Goal: Task Accomplishment & Management: Use online tool/utility

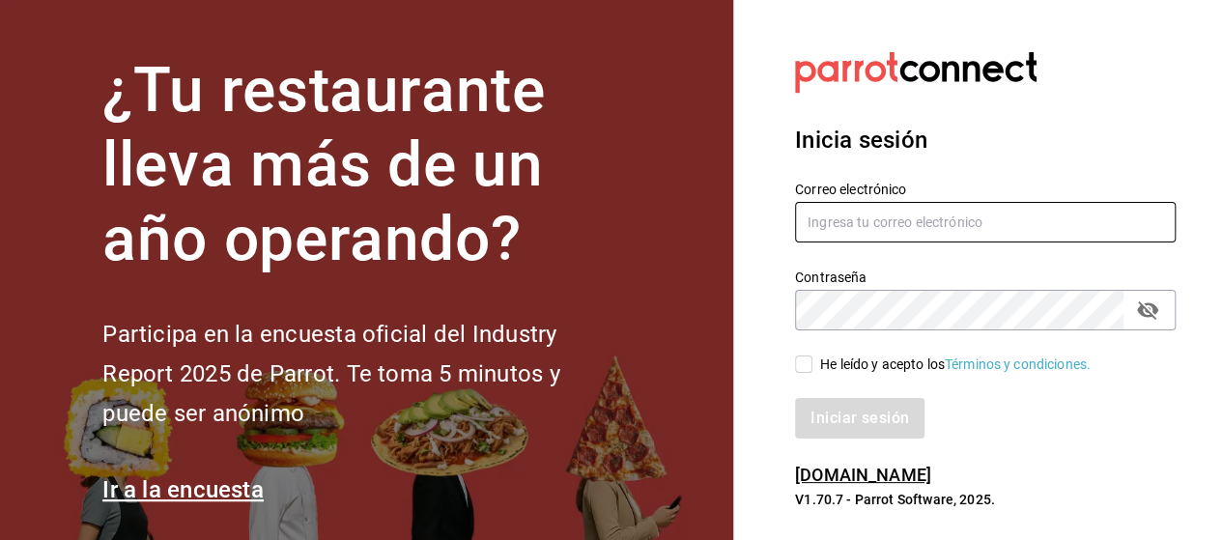
type input "marco.ramirez@grupocosteno.com"
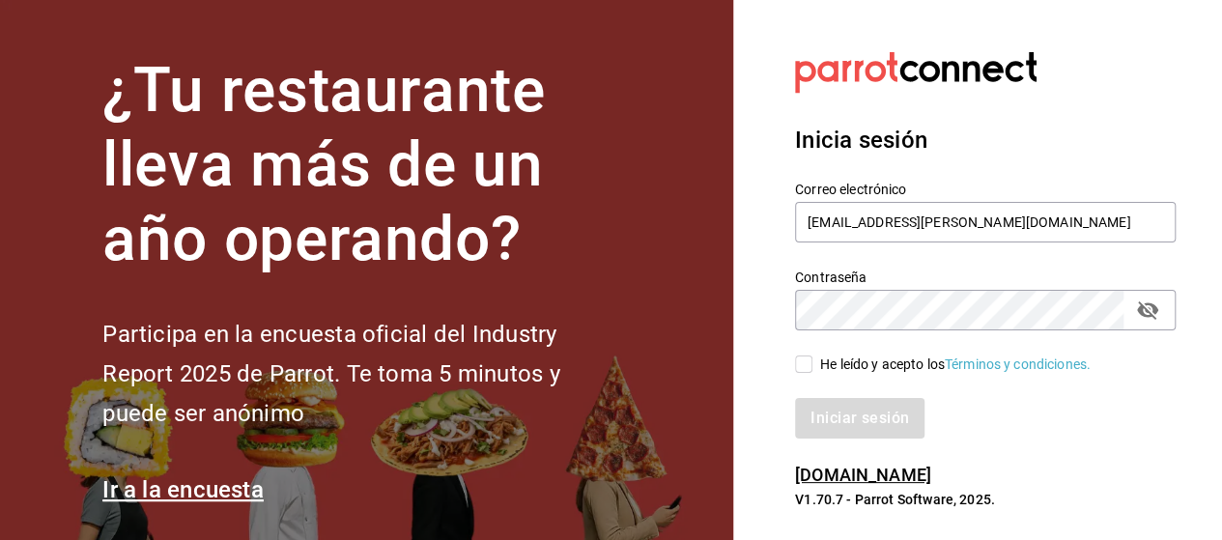
click at [814, 362] on span "He leído y acepto los Términos y condiciones." at bounding box center [952, 365] width 278 height 20
click at [813, 362] on input "He leído y acepto los Términos y condiciones." at bounding box center [803, 364] width 17 height 17
checkbox input "true"
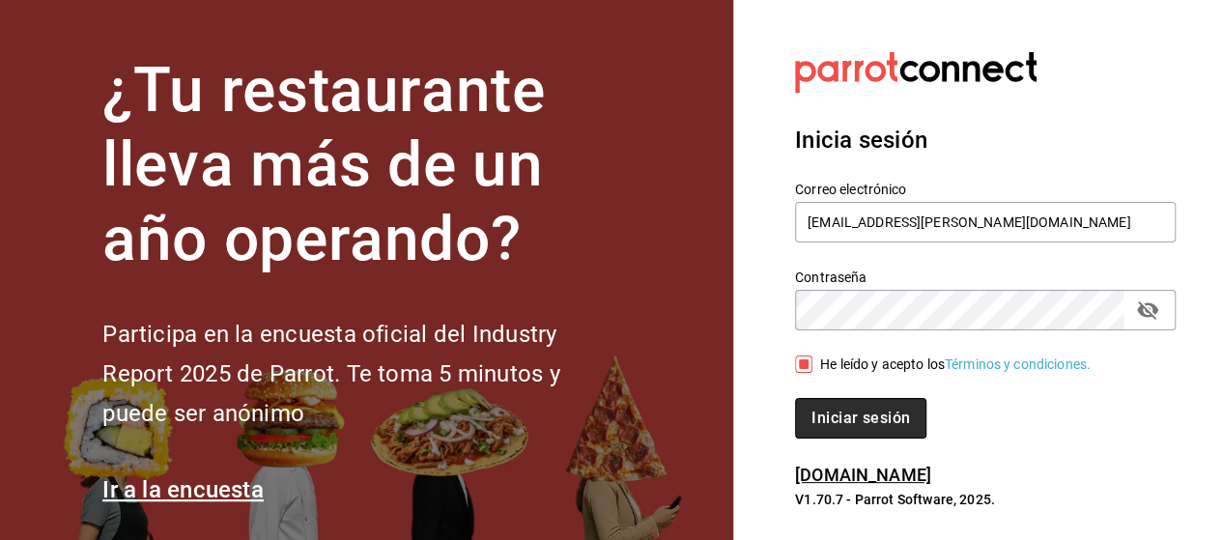
click at [858, 428] on button "Iniciar sesión" at bounding box center [860, 418] width 131 height 41
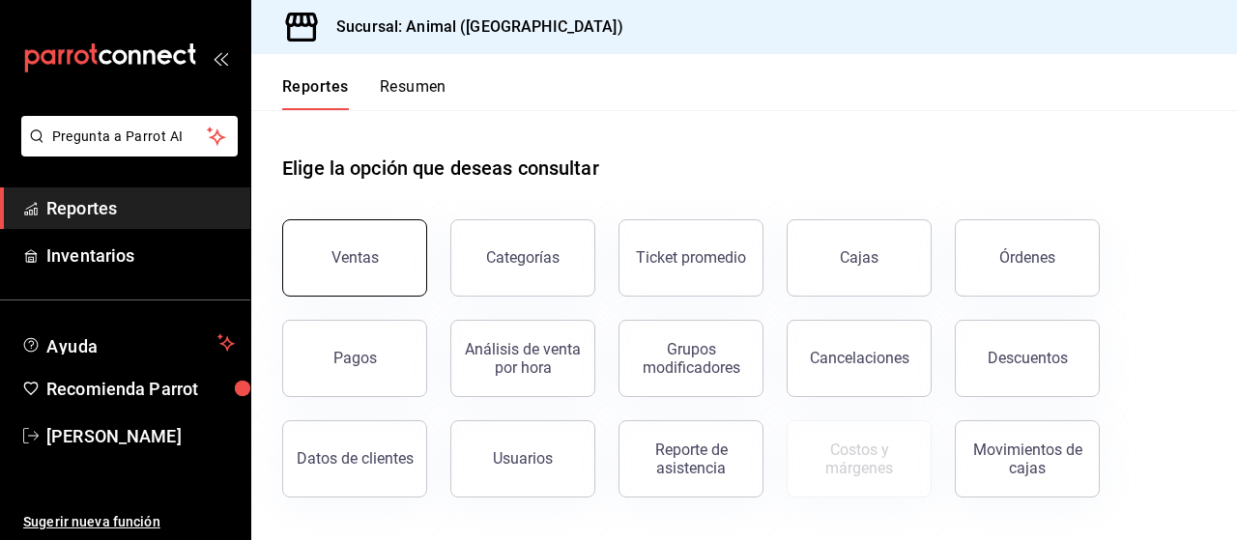
click at [351, 244] on button "Ventas" at bounding box center [354, 257] width 145 height 77
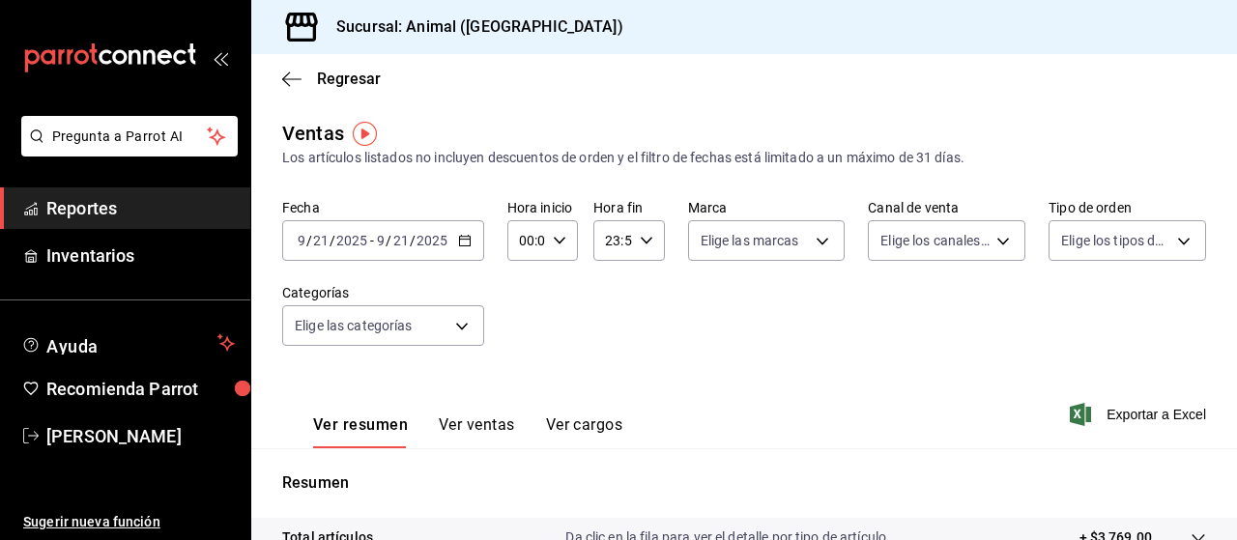
click at [460, 236] on icon "button" at bounding box center [465, 241] width 14 height 14
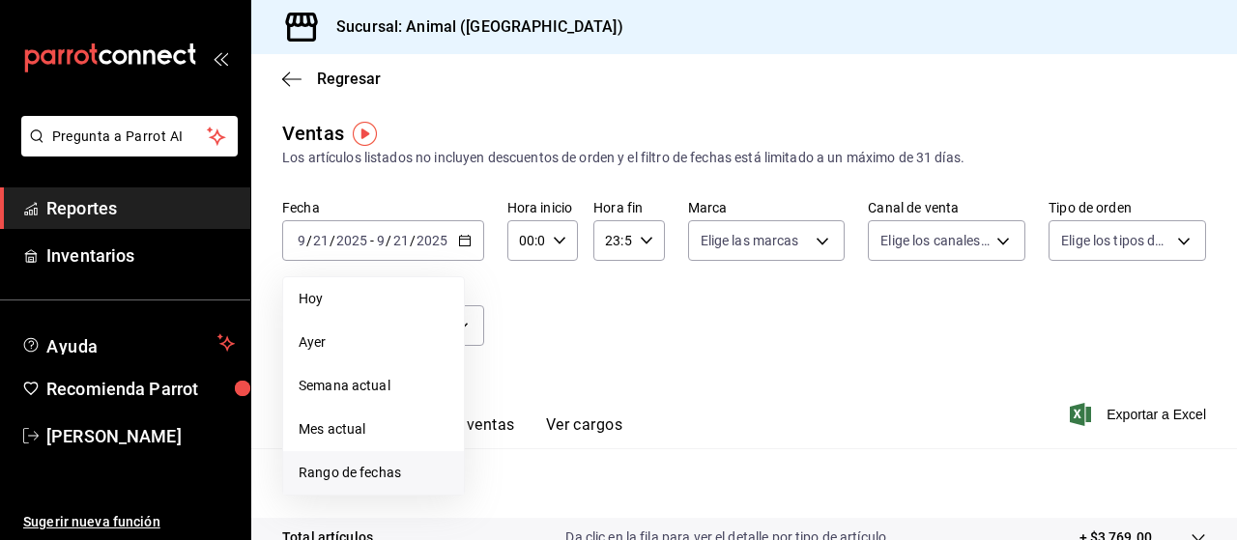
click at [350, 477] on span "Rango de fechas" at bounding box center [374, 473] width 150 height 20
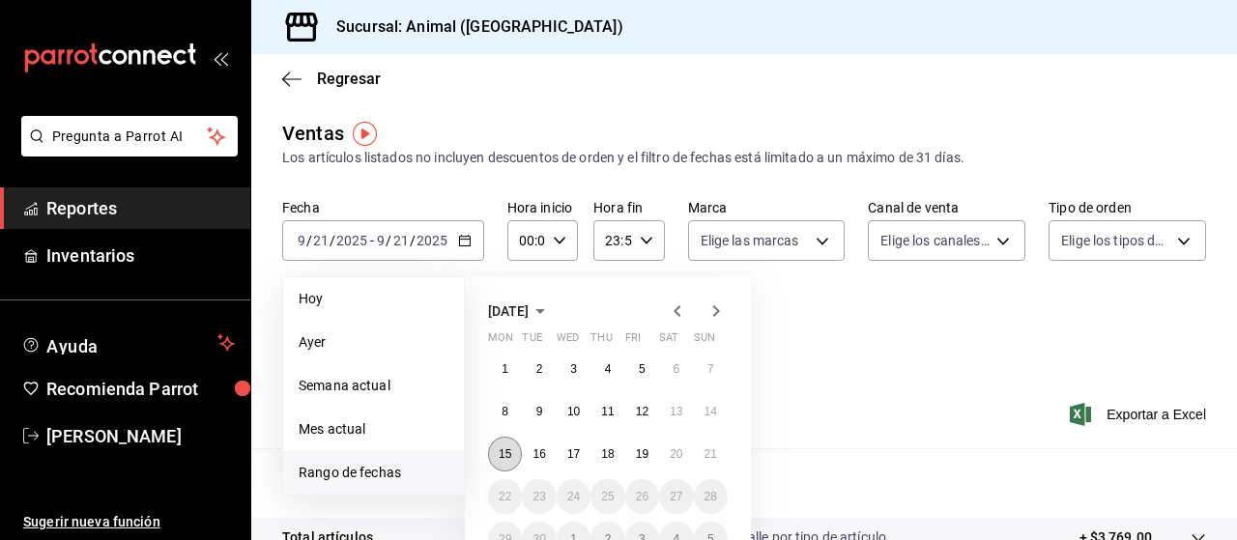
click at [502, 457] on abbr "15" at bounding box center [505, 454] width 13 height 14
click at [719, 469] on button "21" at bounding box center [711, 454] width 34 height 35
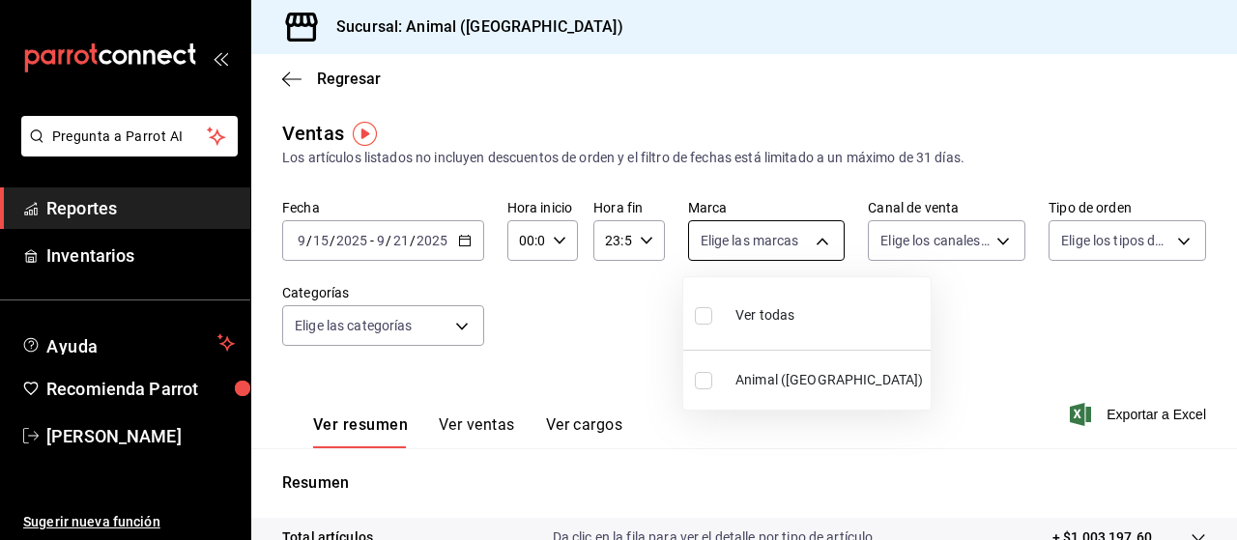
click at [815, 238] on body "Pregunta a Parrot AI Reportes Inventarios Ayuda Recomienda Parrot Marco Ramiez …" at bounding box center [618, 270] width 1237 height 540
click at [705, 316] on input "checkbox" at bounding box center [703, 315] width 17 height 17
checkbox input "true"
type input "96838179-8fbb-4073-aae3-1789726318c8"
checkbox input "true"
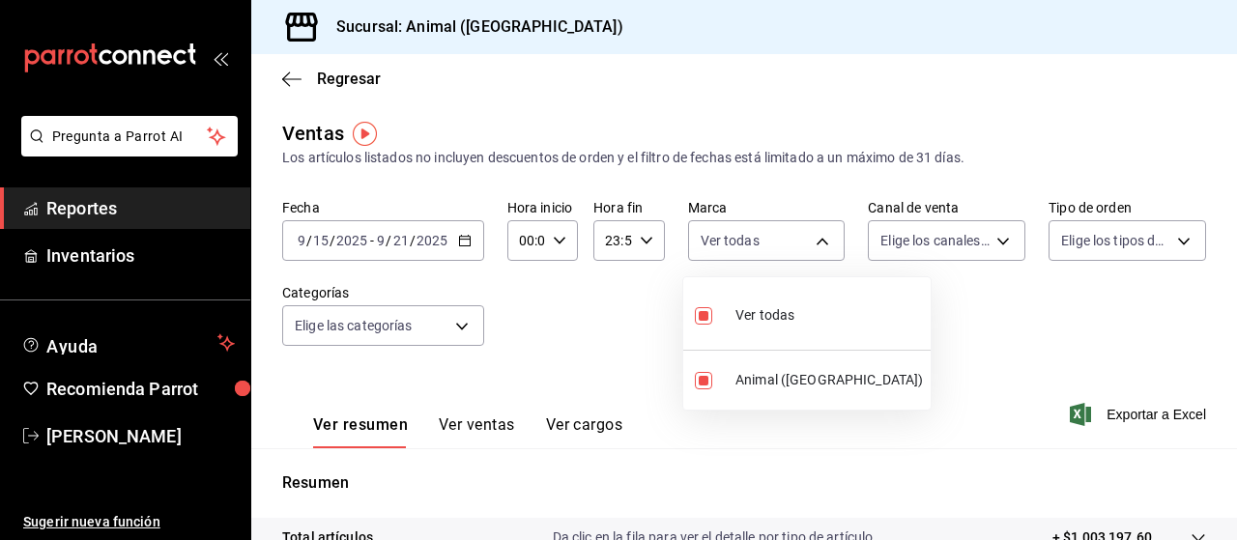
drag, startPoint x: 979, startPoint y: 298, endPoint x: 991, endPoint y: 238, distance: 61.2
click at [991, 238] on div at bounding box center [618, 270] width 1237 height 540
click at [991, 238] on body "Pregunta a Parrot AI Reportes Inventarios Ayuda Recomienda Parrot Marco Ramiez …" at bounding box center [618, 270] width 1237 height 540
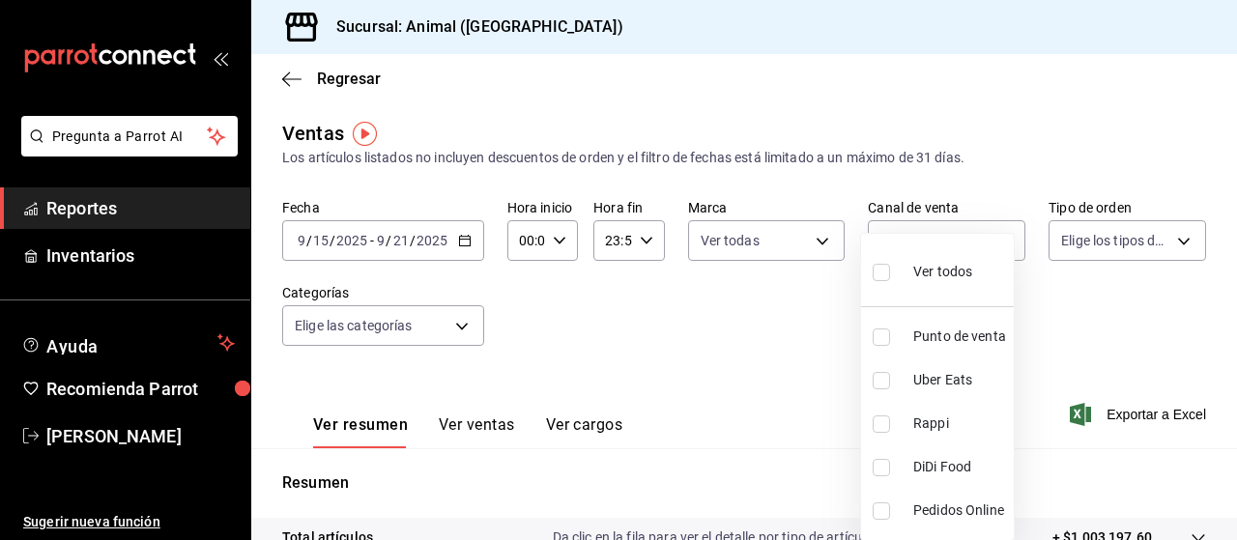
click at [885, 275] on input "checkbox" at bounding box center [880, 272] width 17 height 17
checkbox input "true"
type input "PARROT,UBER_EATS,RAPPI,DIDI_FOOD,ONLINE"
checkbox input "true"
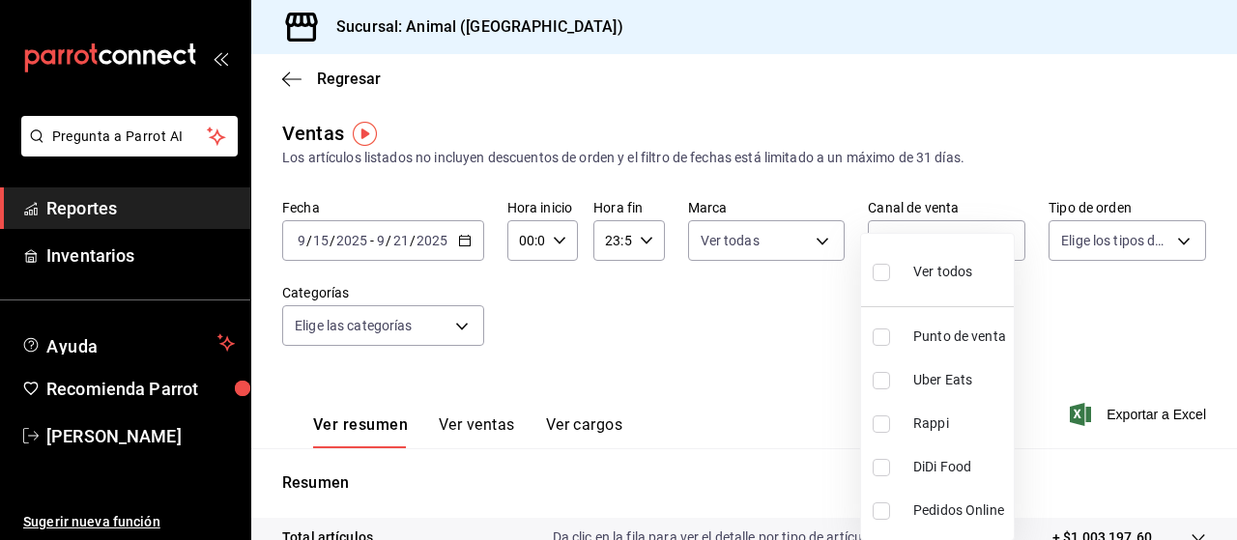
checkbox input "true"
drag, startPoint x: 831, startPoint y: 303, endPoint x: 1189, endPoint y: 253, distance: 362.0
click at [1189, 253] on div at bounding box center [618, 270] width 1237 height 540
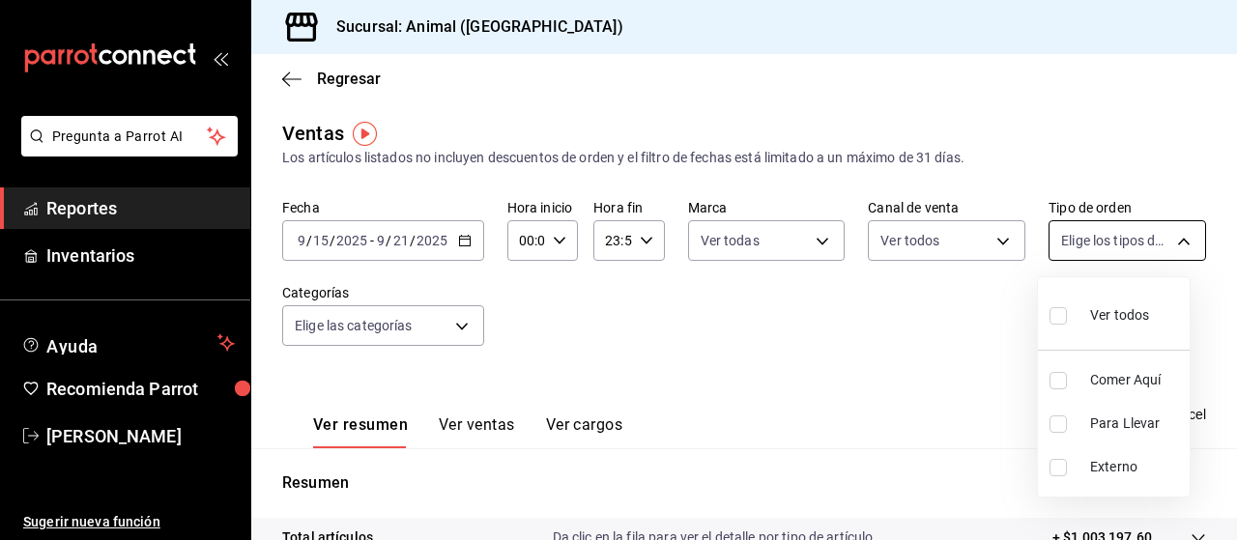
click at [1173, 243] on body "Pregunta a Parrot AI Reportes Inventarios Ayuda Recomienda Parrot Marco Ramiez …" at bounding box center [618, 270] width 1237 height 540
click at [1055, 318] on input "checkbox" at bounding box center [1057, 315] width 17 height 17
checkbox input "true"
type input "89cc3392-1a89-49ed-91c4-e66ea58282e1,025cf6ae-25b7-4698-bb98-3d77af74a196,EXTER…"
checkbox input "true"
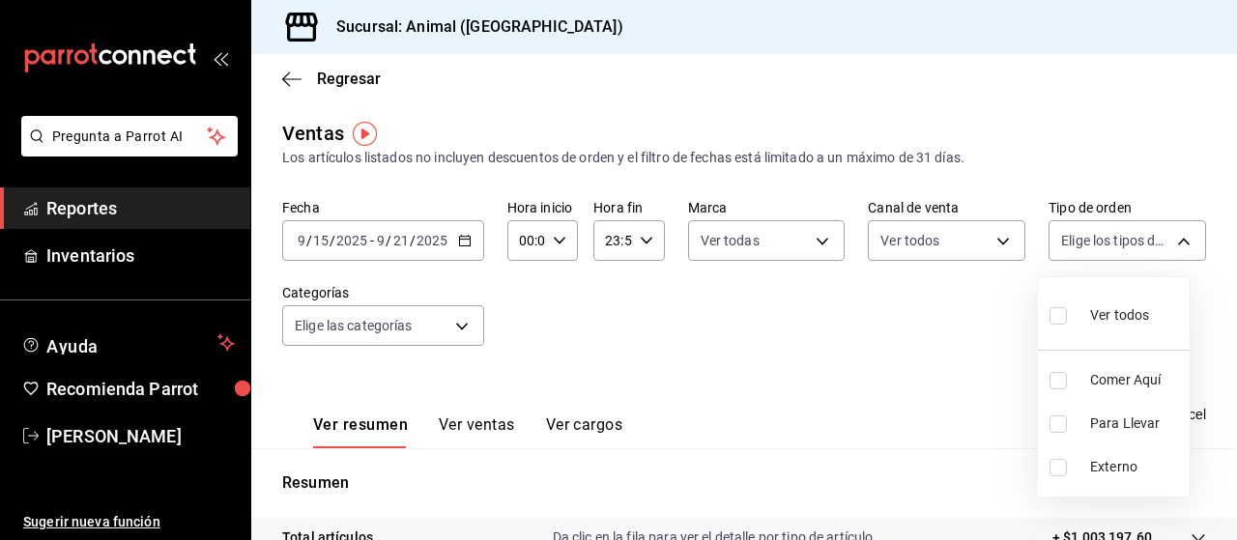
checkbox input "true"
click at [459, 326] on div at bounding box center [618, 270] width 1237 height 540
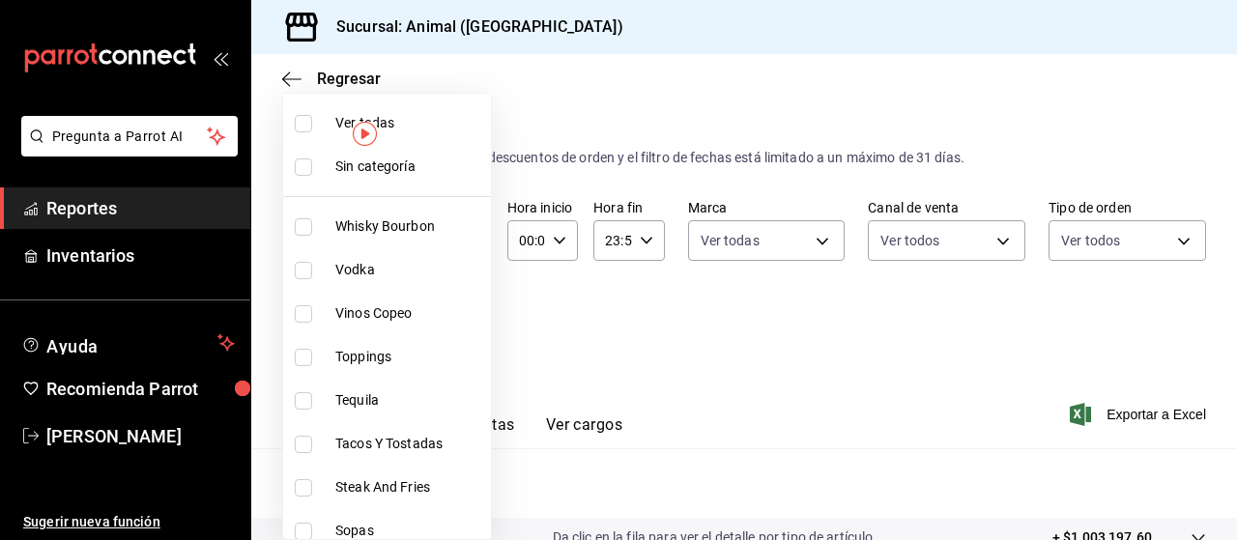
click at [459, 326] on body "Pregunta a Parrot AI Reportes Inventarios Ayuda Recomienda Parrot Marco Ramiez …" at bounding box center [618, 270] width 1237 height 540
click at [305, 130] on input "checkbox" at bounding box center [303, 123] width 17 height 17
checkbox input "true"
type input "696422f3-042f-4992-a796-20cec1d2addd,ab2f2cdd-2d2d-455a-bd59-969ed93fbee5,5744a…"
checkbox input "true"
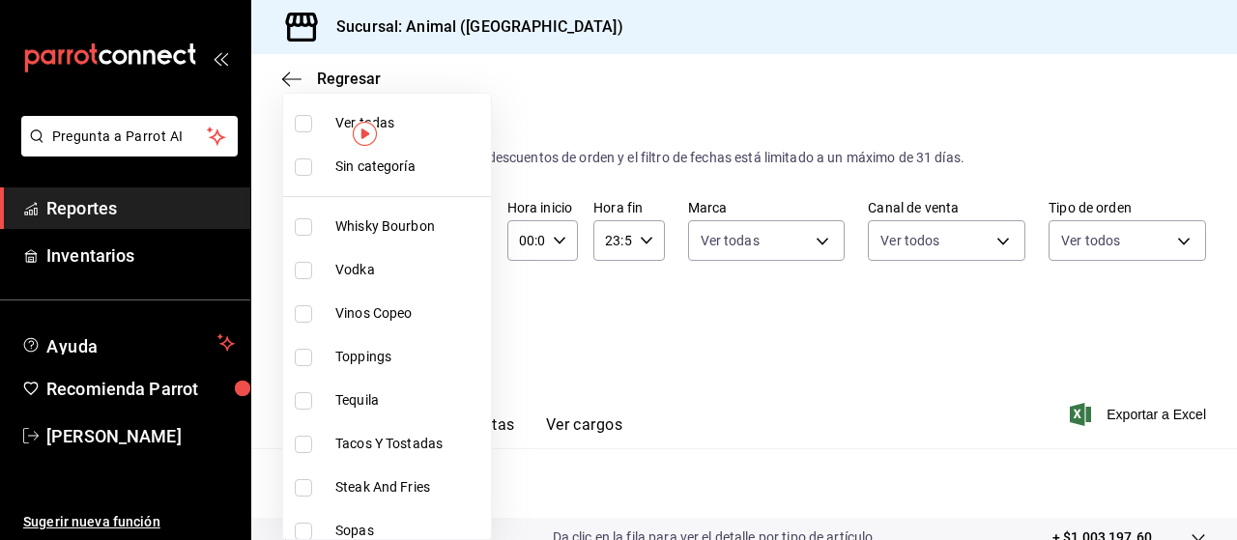
checkbox input "true"
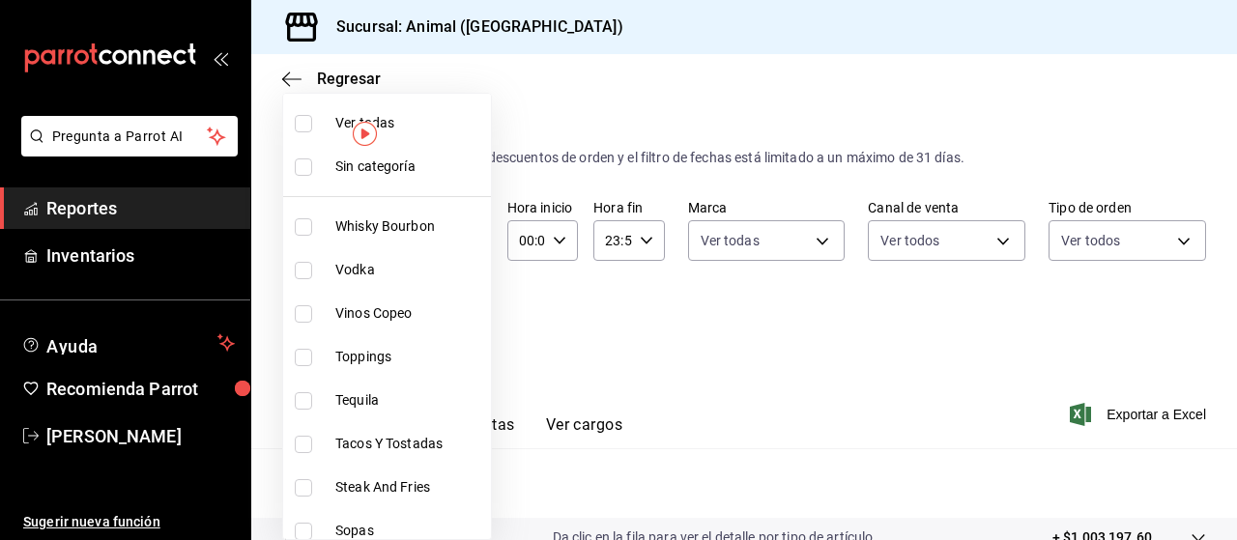
checkbox input "true"
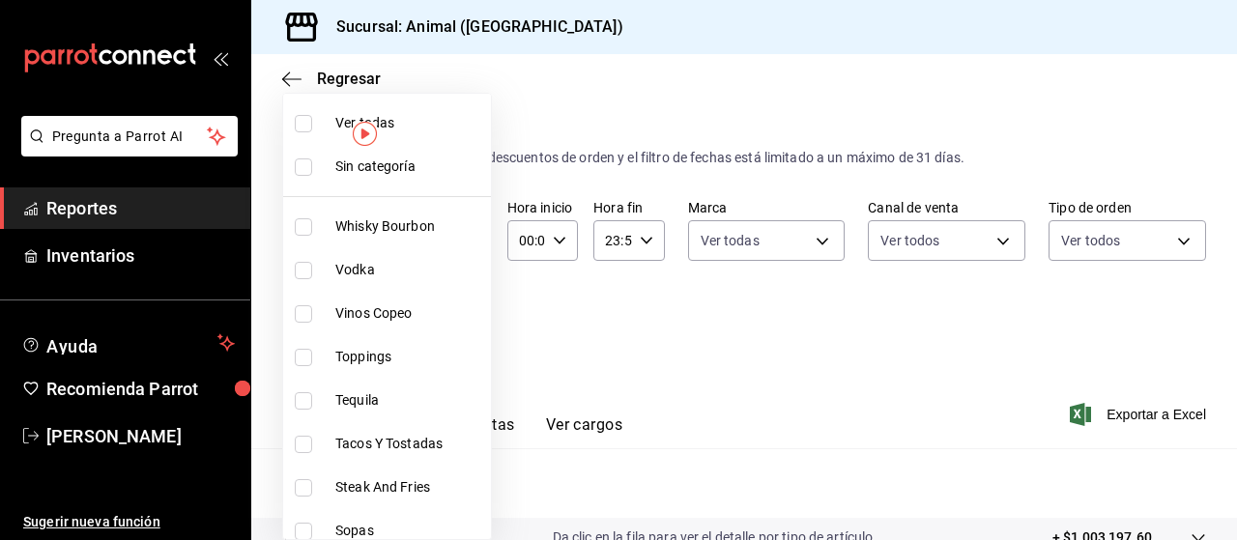
checkbox input "true"
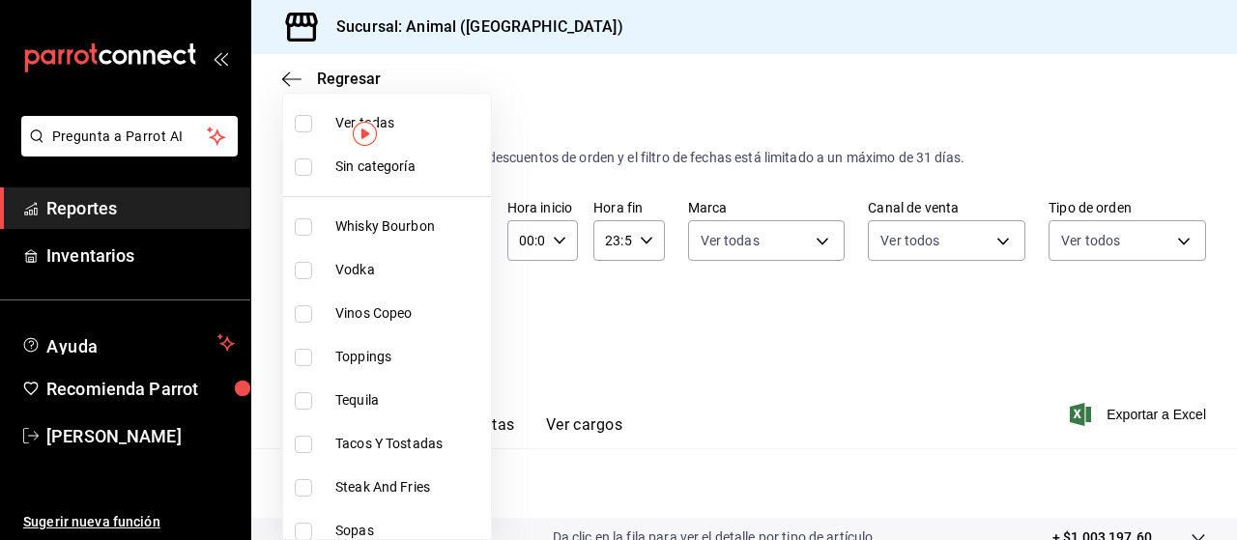
checkbox input "true"
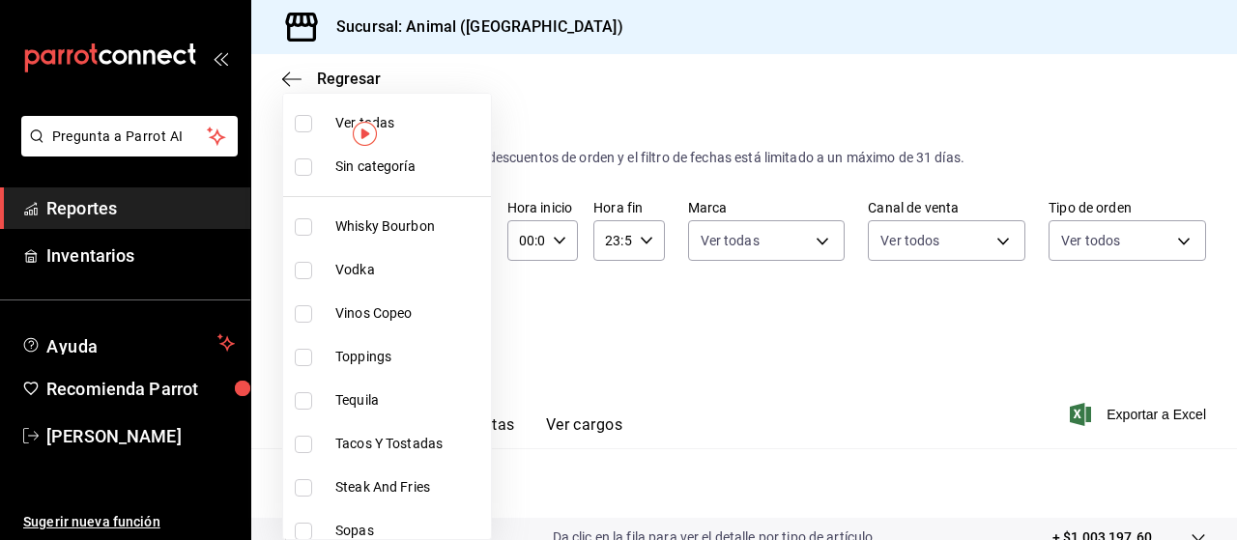
checkbox input "true"
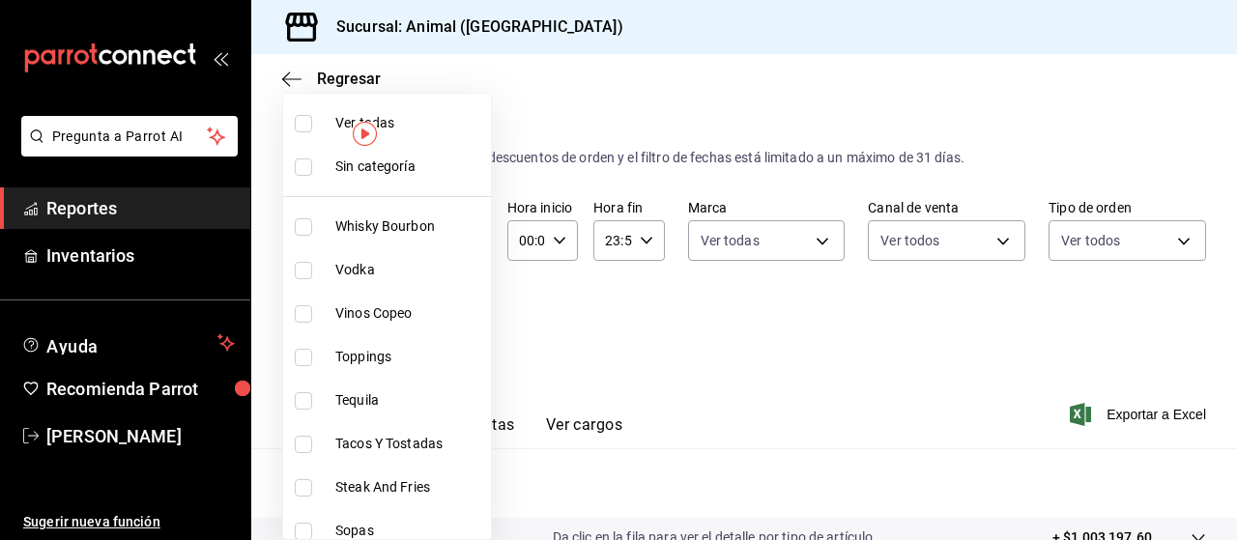
checkbox input "true"
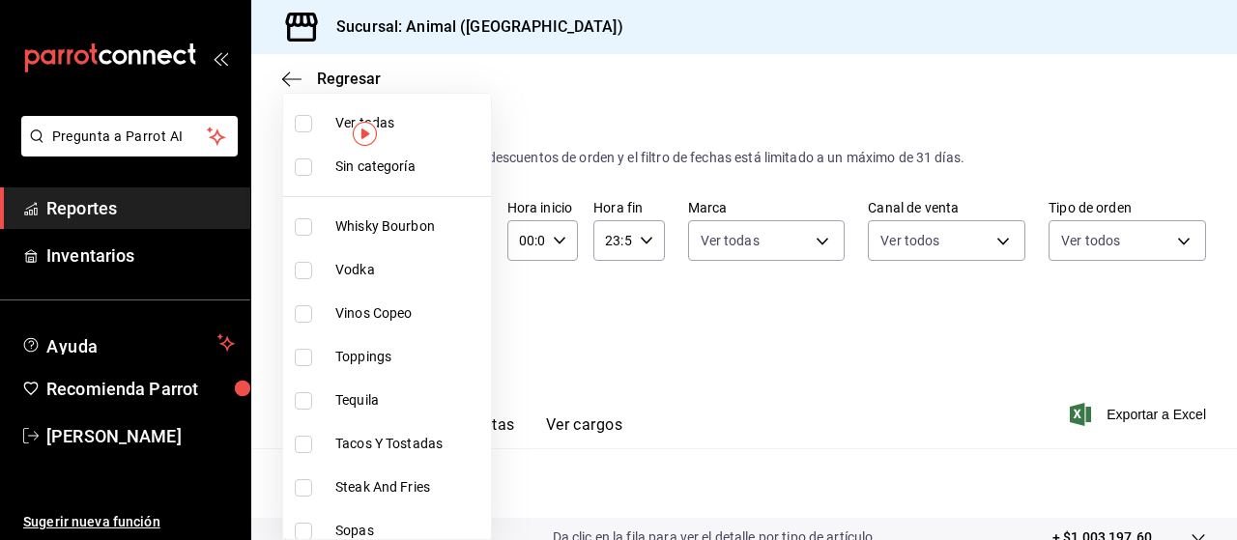
checkbox input "true"
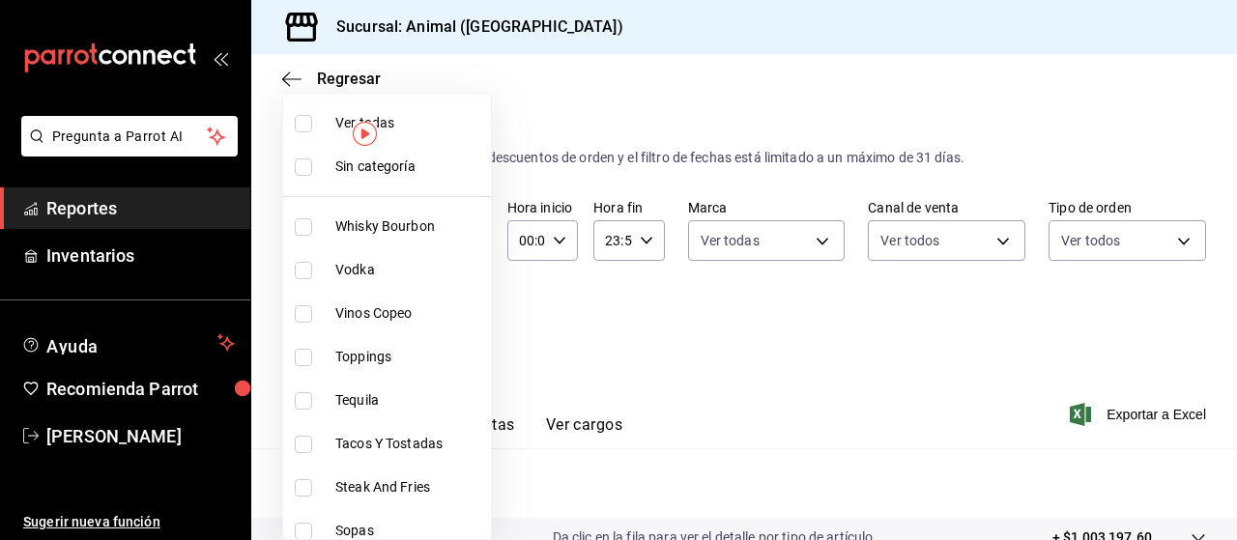
checkbox input "true"
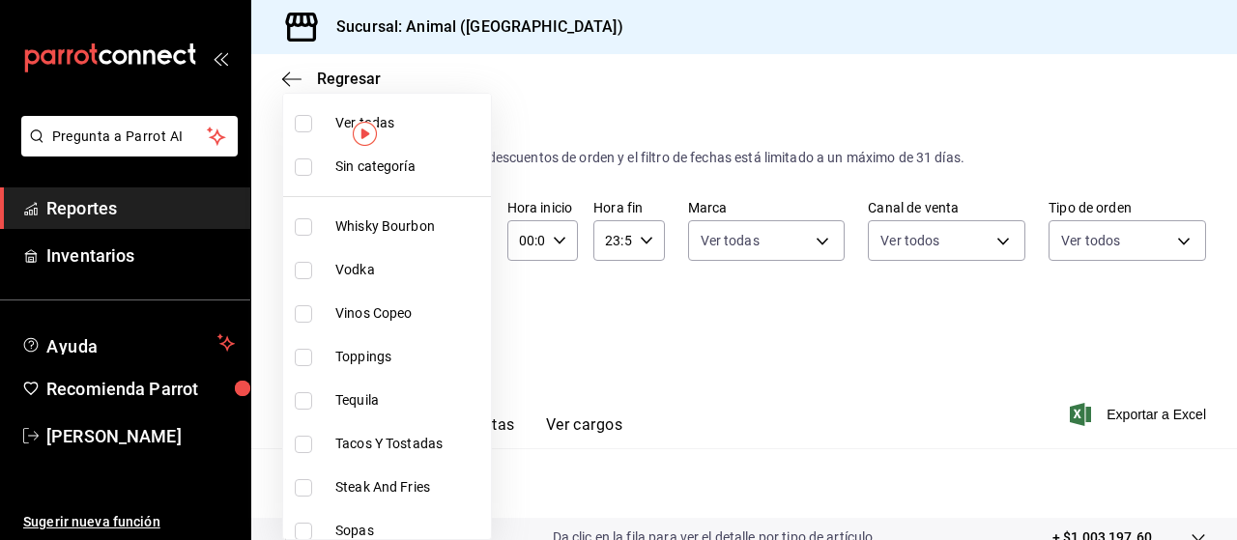
checkbox input "true"
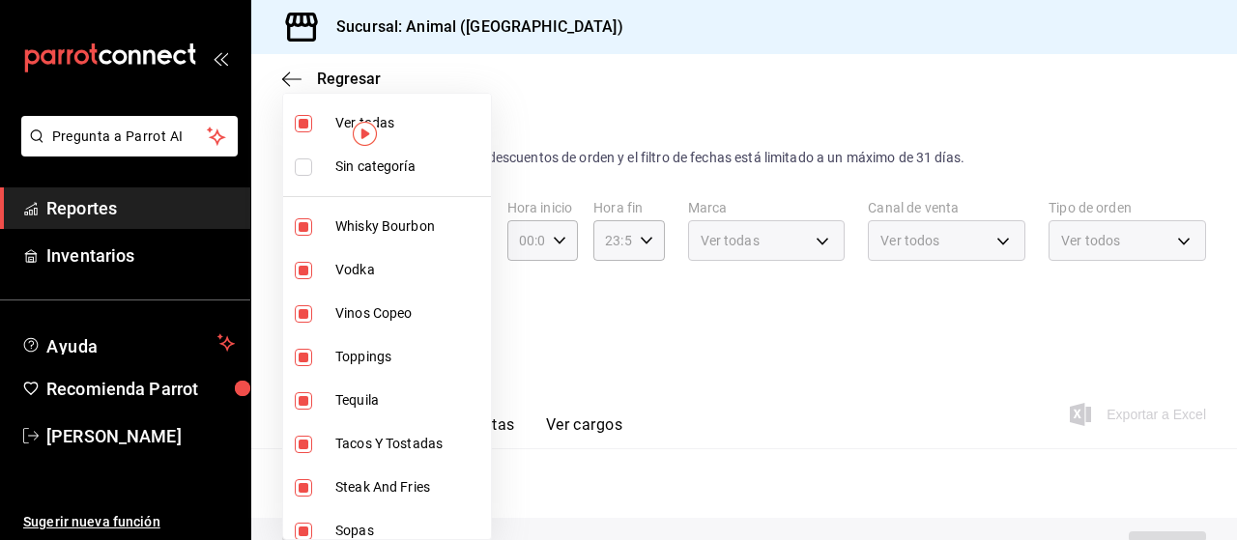
click at [570, 299] on div at bounding box center [618, 270] width 1237 height 540
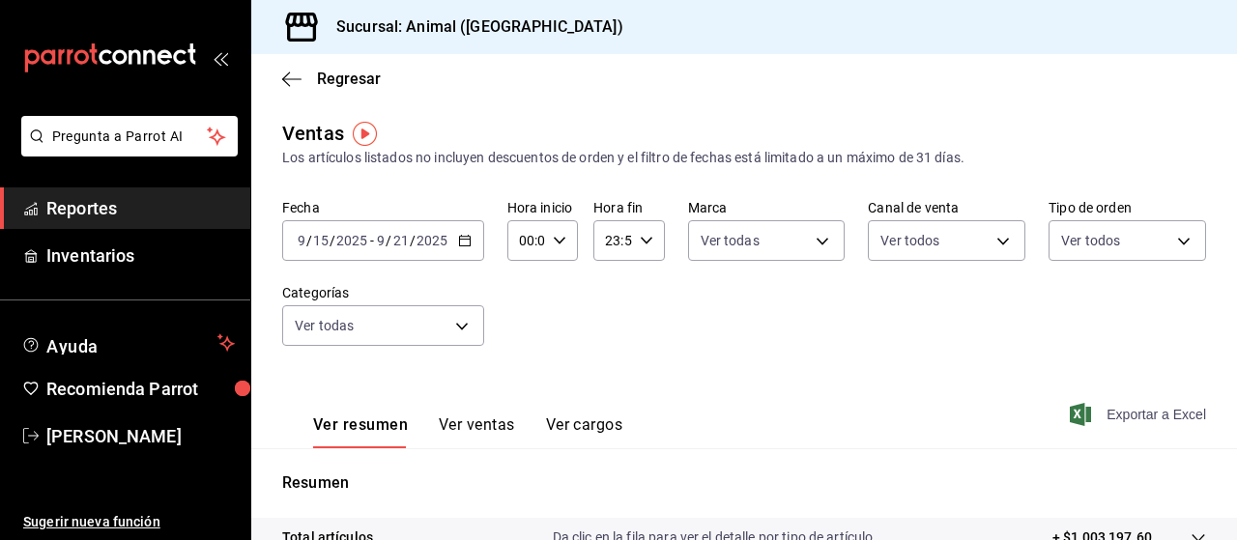
click at [1113, 415] on span "Exportar a Excel" at bounding box center [1139, 414] width 132 height 23
